Goal: Information Seeking & Learning: Find specific fact

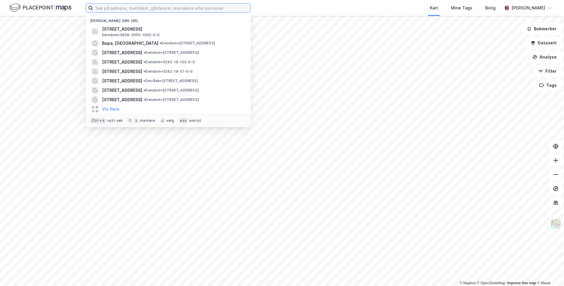
click at [228, 9] on input at bounding box center [171, 8] width 157 height 9
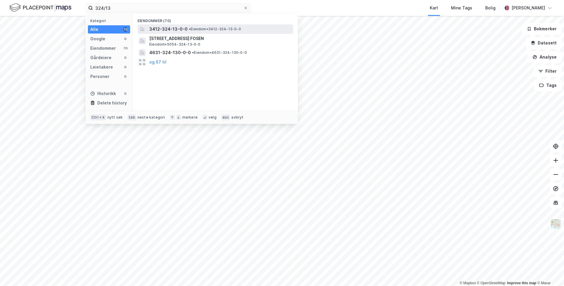
click at [236, 27] on span "• Eiendom • 3412-324-13-0-0" at bounding box center [215, 29] width 52 height 5
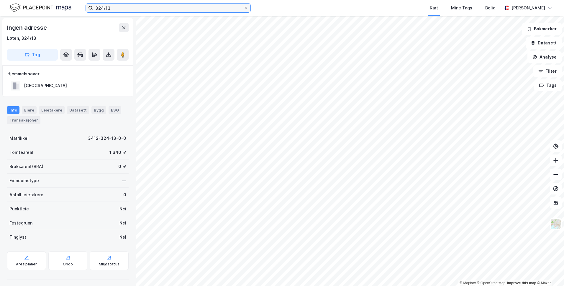
click at [147, 10] on input "324/13" at bounding box center [168, 8] width 150 height 9
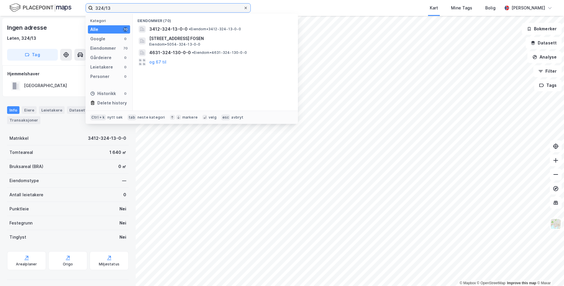
type input "324/13"
click at [246, 9] on icon at bounding box center [246, 8] width 4 height 4
click at [243, 9] on input "324/13" at bounding box center [168, 8] width 150 height 9
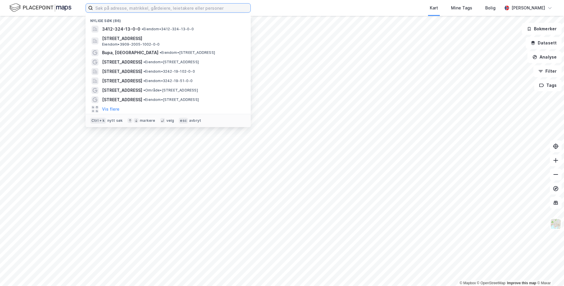
click at [174, 9] on input at bounding box center [171, 8] width 157 height 9
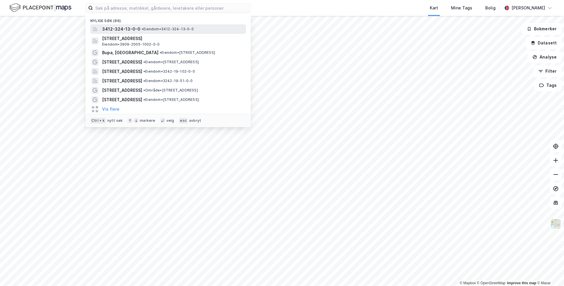
click at [164, 31] on span "• Eiendom • 3412-324-13-0-0" at bounding box center [167, 29] width 52 height 5
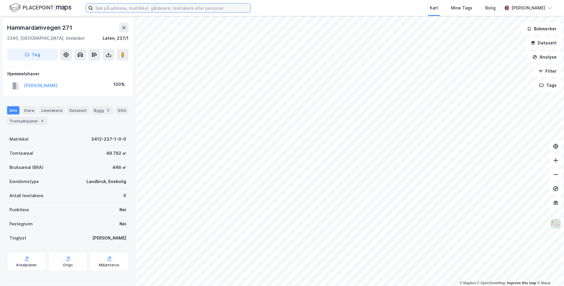
click at [161, 5] on input at bounding box center [171, 8] width 157 height 9
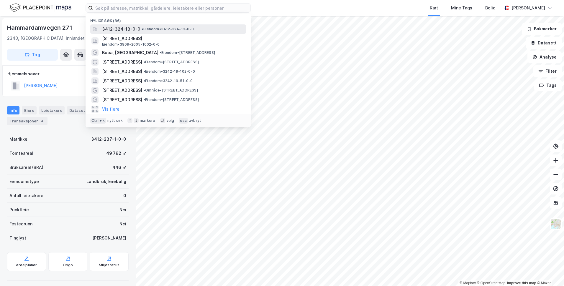
click at [159, 31] on span "• Eiendom • 3412-324-13-0-0" at bounding box center [167, 29] width 52 height 5
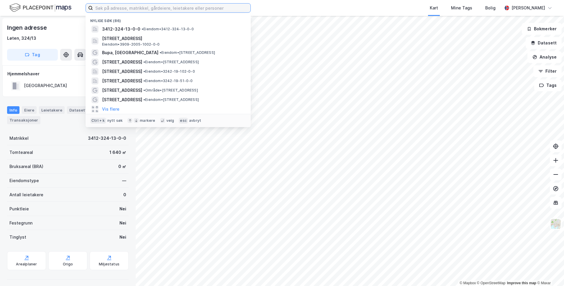
click at [163, 7] on input at bounding box center [171, 8] width 157 height 9
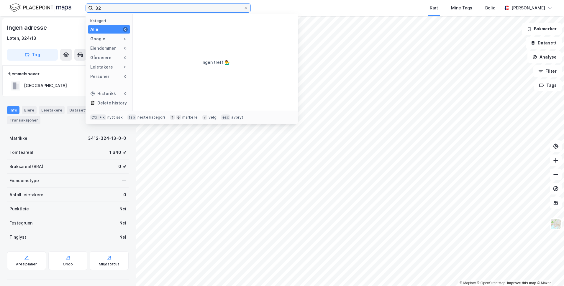
type input "3"
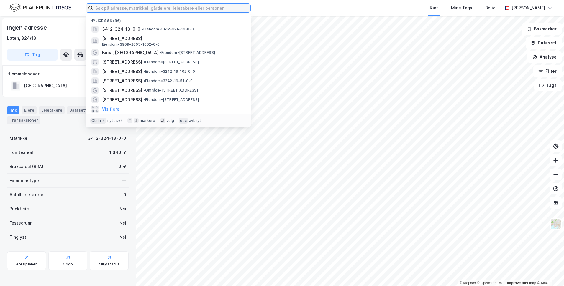
click at [137, 6] on input at bounding box center [171, 8] width 157 height 9
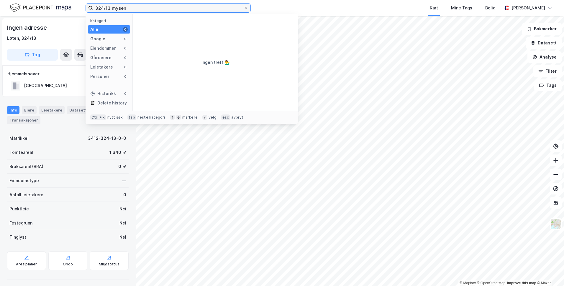
drag, startPoint x: 133, startPoint y: 7, endPoint x: 112, endPoint y: 7, distance: 20.9
click at [112, 7] on input "324/13 mysen" at bounding box center [168, 8] width 150 height 9
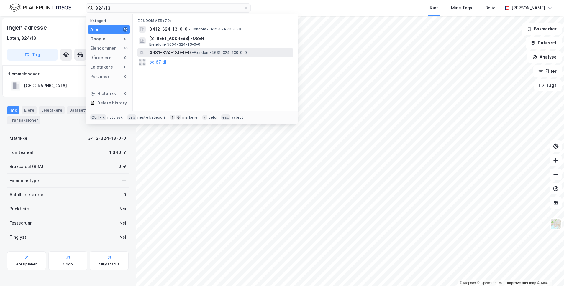
click at [202, 55] on span "• Eiendom • 4631-324-130-0-0" at bounding box center [219, 52] width 55 height 5
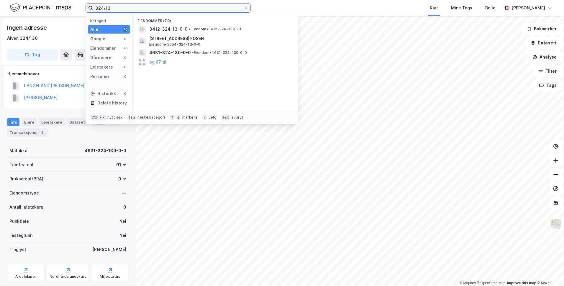
click at [121, 8] on input "324/13" at bounding box center [168, 8] width 150 height 9
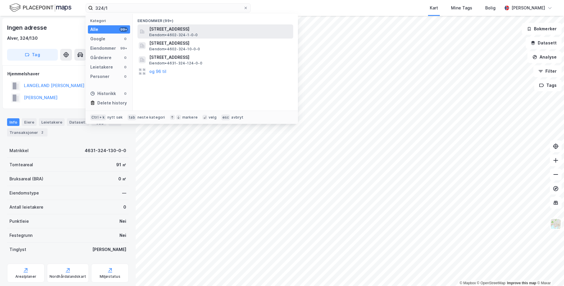
click at [213, 33] on div "[STREET_ADDRESS] Eiendom • 4602-324-1-0-0" at bounding box center [220, 32] width 143 height 12
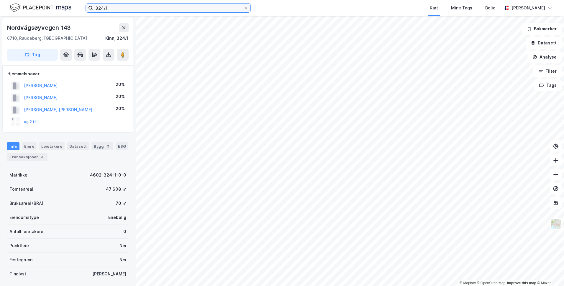
click at [119, 7] on input "324/1" at bounding box center [168, 8] width 150 height 9
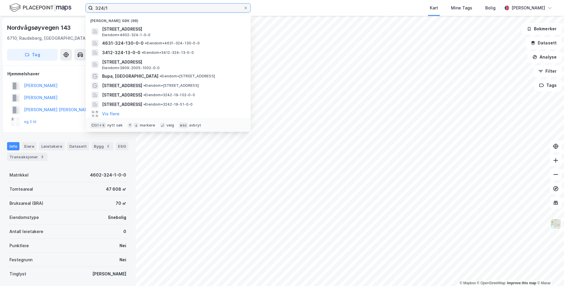
click at [152, 6] on input "324/1" at bounding box center [168, 8] width 150 height 9
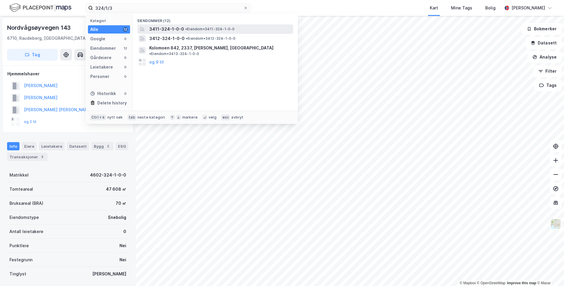
click at [172, 28] on span "3411-324-1-0-0" at bounding box center [166, 29] width 35 height 7
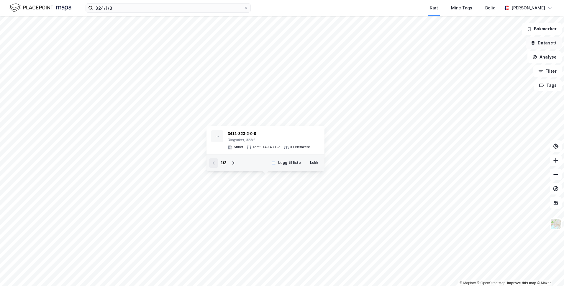
click at [545, 47] on button "Datasett" at bounding box center [543, 43] width 36 height 12
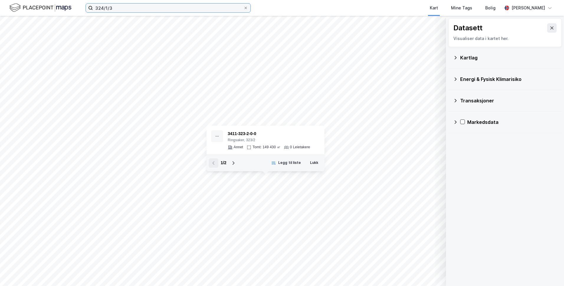
click at [149, 4] on input "324/1/3" at bounding box center [168, 8] width 150 height 9
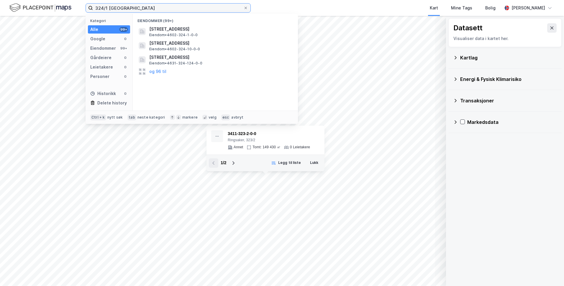
type input "324/1 [GEOGRAPHIC_DATA]"
